Goal: Transaction & Acquisition: Download file/media

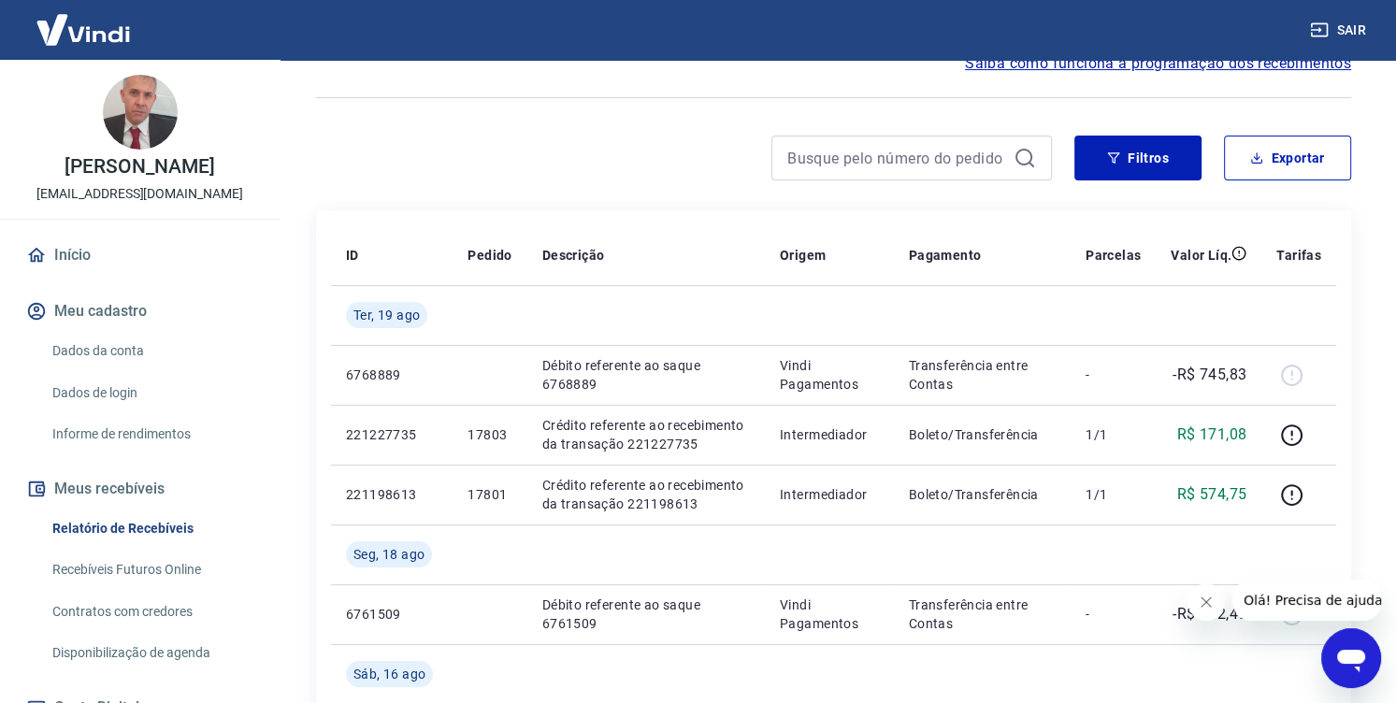
scroll to position [95, 0]
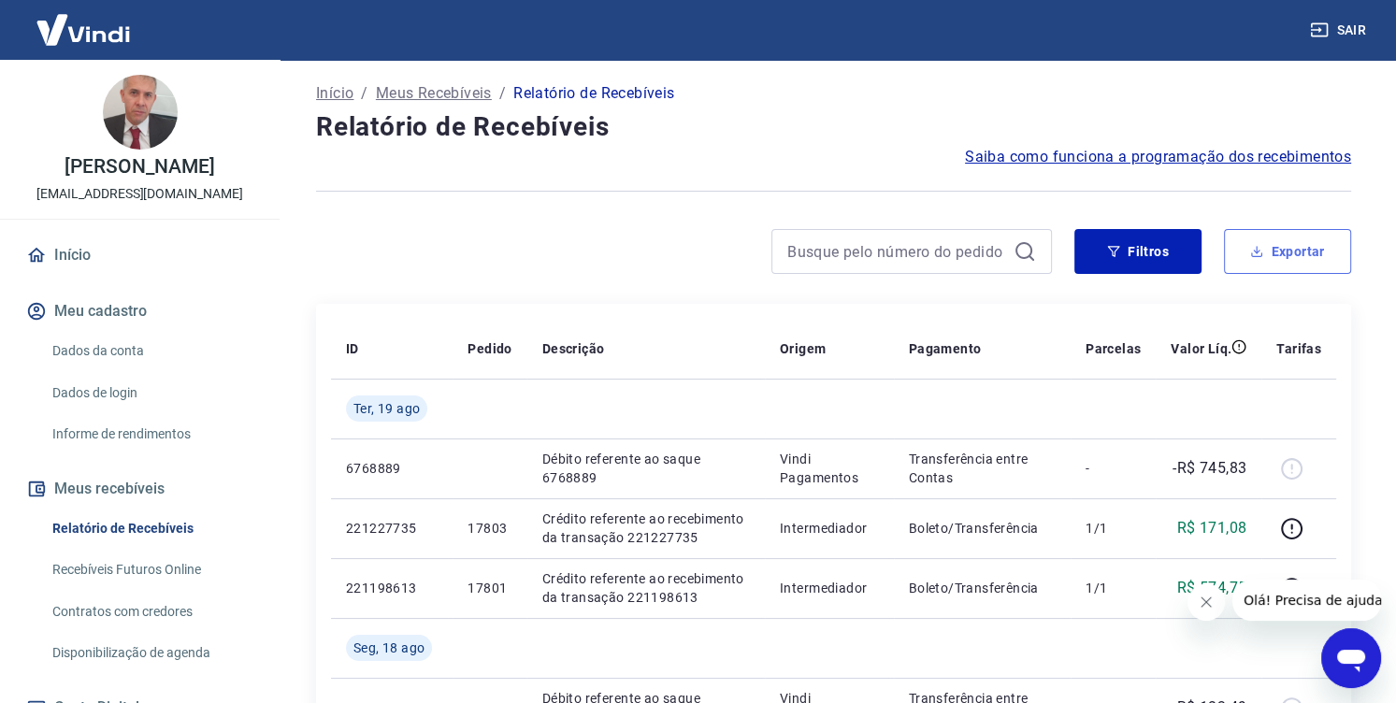
click at [1279, 244] on button "Exportar" at bounding box center [1287, 251] width 127 height 45
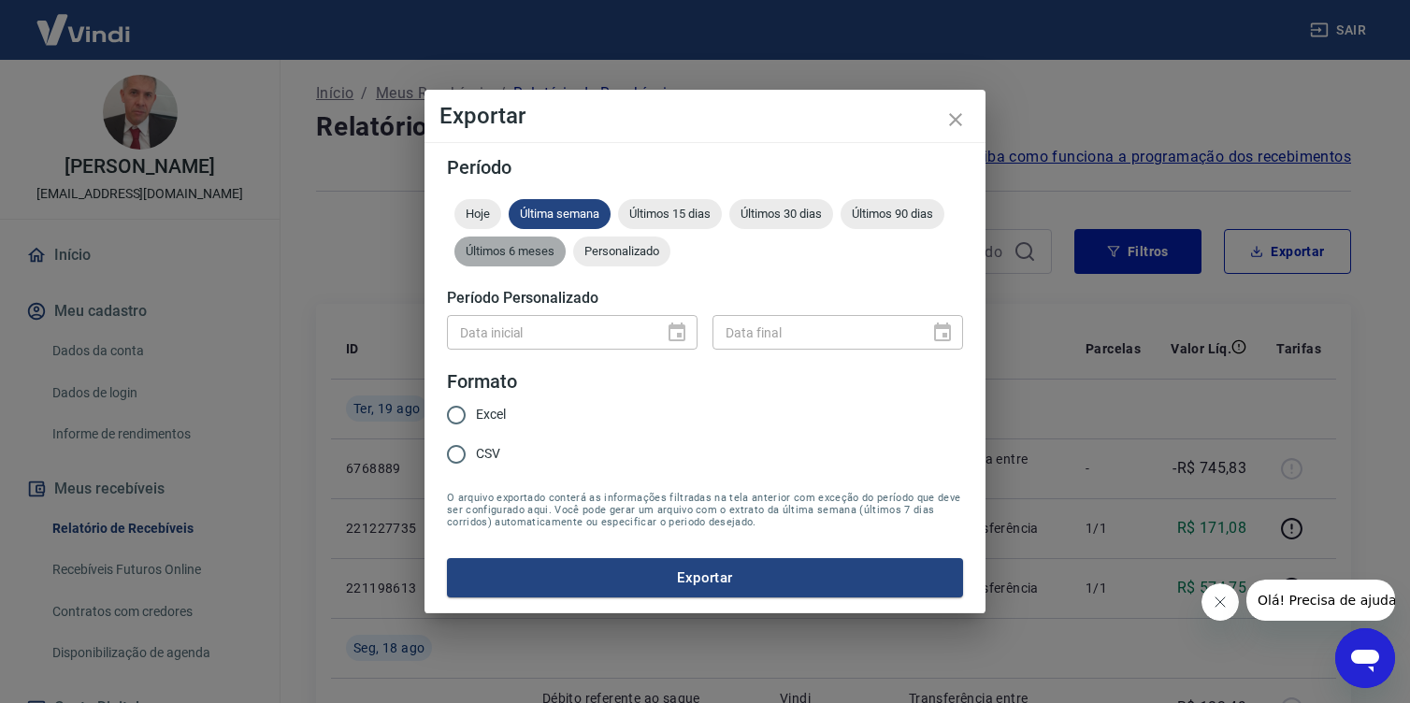
click at [520, 257] on span "Últimos 6 meses" at bounding box center [509, 251] width 111 height 14
click at [456, 415] on input "Excel" at bounding box center [456, 414] width 39 height 39
radio input "true"
click at [713, 585] on button "Exportar" at bounding box center [705, 577] width 516 height 39
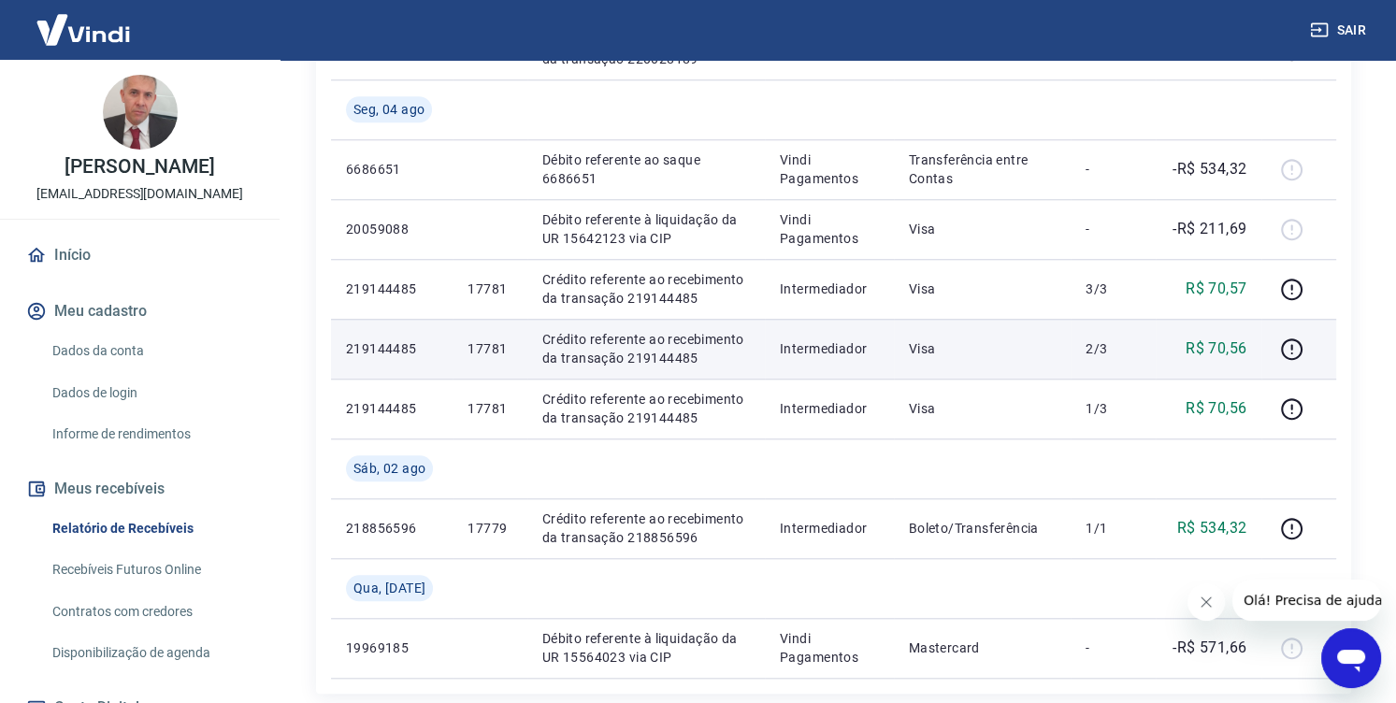
scroll to position [1217, 0]
